Goal: Task Accomplishment & Management: Use online tool/utility

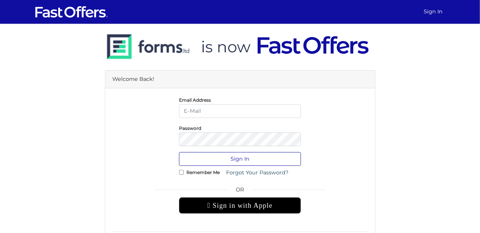
type input "[DOMAIN_NAME][EMAIL_ADDRESS][DOMAIN_NAME]"
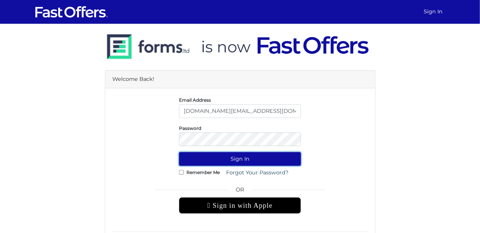
click at [221, 157] on button "Sign In" at bounding box center [240, 159] width 122 height 14
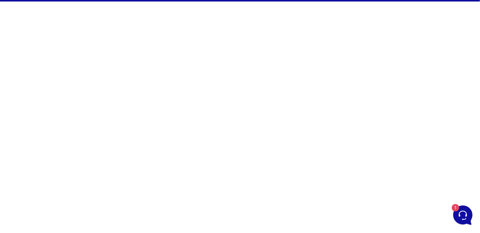
scroll to position [27, 0]
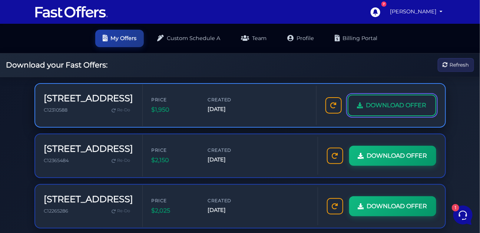
click at [366, 110] on span "DOWNLOAD OFFER" at bounding box center [396, 106] width 60 height 10
